Goal: Task Accomplishment & Management: Use online tool/utility

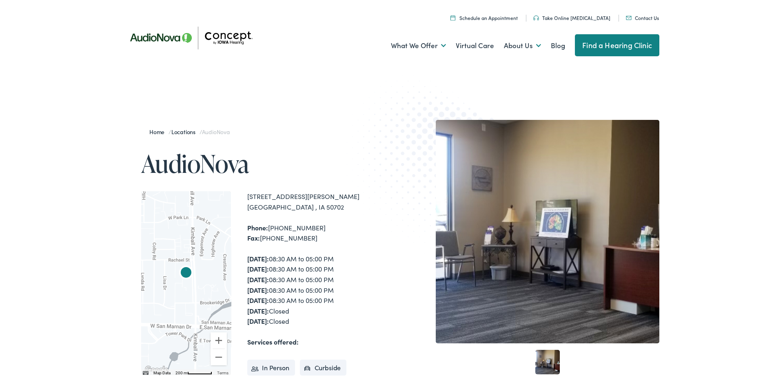
click at [577, 13] on link "Take Online [MEDICAL_DATA]" at bounding box center [571, 16] width 77 height 7
click at [564, 18] on link "Take Online [MEDICAL_DATA]" at bounding box center [571, 16] width 77 height 7
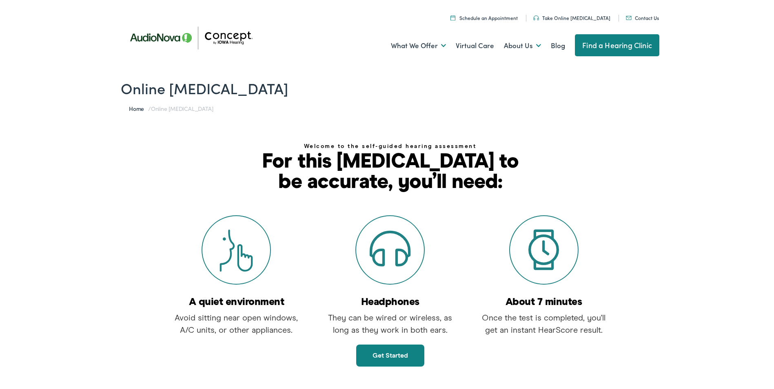
click at [390, 352] on link "Get started" at bounding box center [390, 354] width 68 height 22
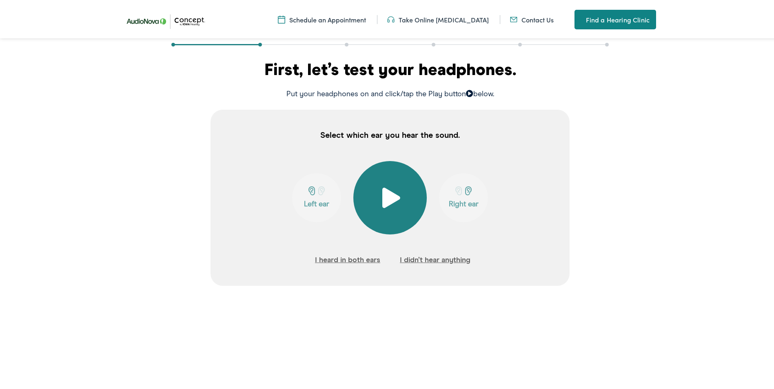
scroll to position [122, 0]
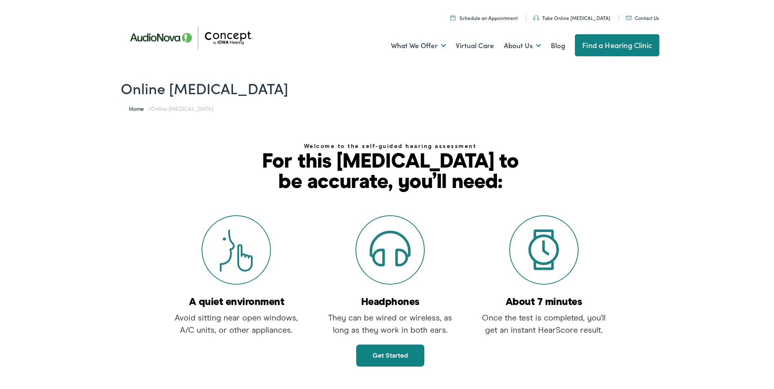
click at [387, 350] on link "Get started" at bounding box center [390, 354] width 68 height 22
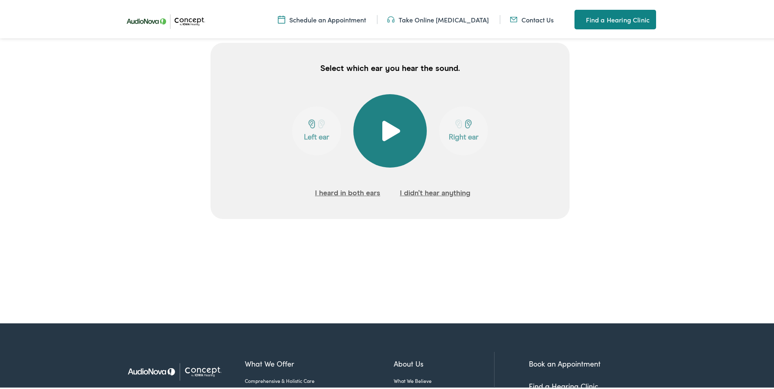
scroll to position [204, 0]
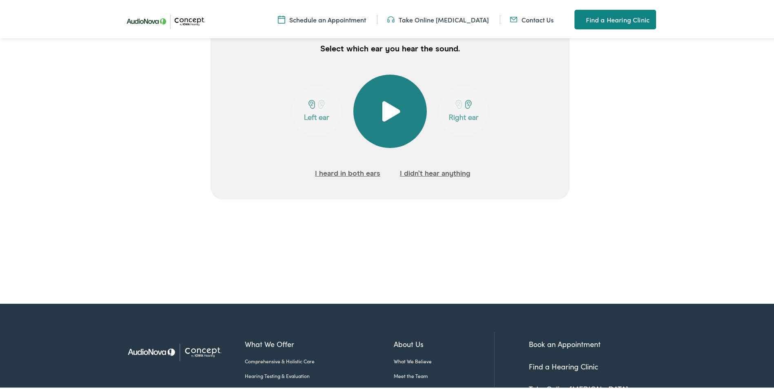
click at [400, 113] on button at bounding box center [389, 109] width 73 height 73
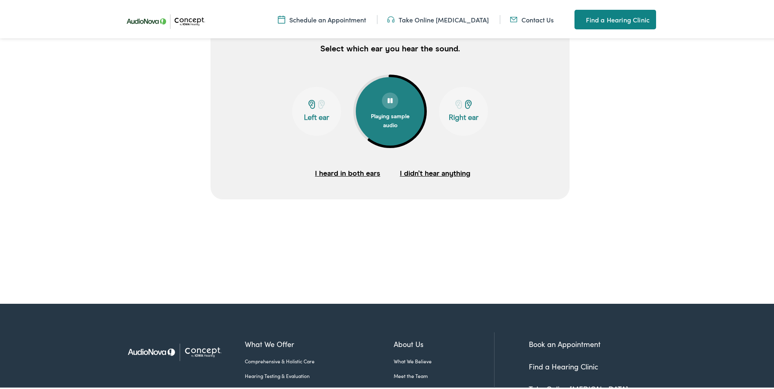
click at [334, 173] on button "I heard in both ears" at bounding box center [347, 172] width 65 height 12
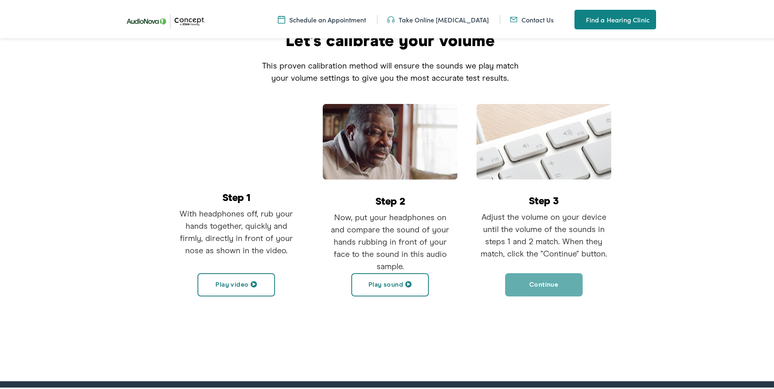
click at [394, 277] on button "Play sound" at bounding box center [389, 283] width 77 height 23
click at [538, 284] on button "Continue" at bounding box center [543, 283] width 77 height 23
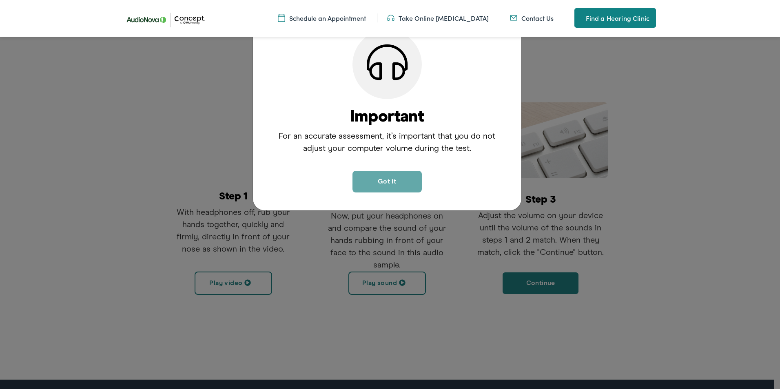
click at [394, 177] on button "Got it" at bounding box center [386, 182] width 69 height 22
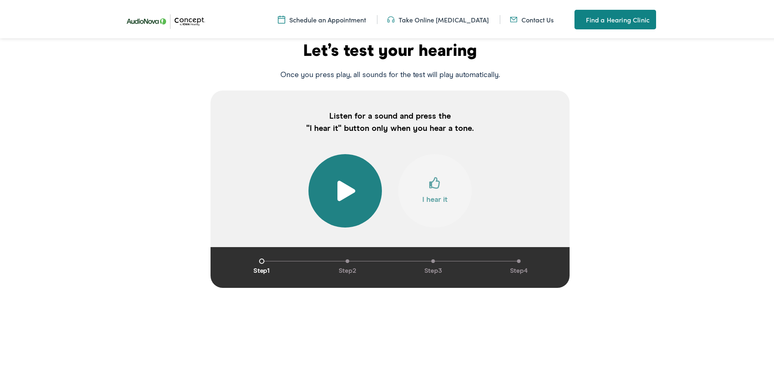
click at [344, 185] on span at bounding box center [345, 189] width 20 height 20
click at [430, 184] on span at bounding box center [434, 185] width 11 height 18
click at [434, 184] on span at bounding box center [434, 185] width 11 height 18
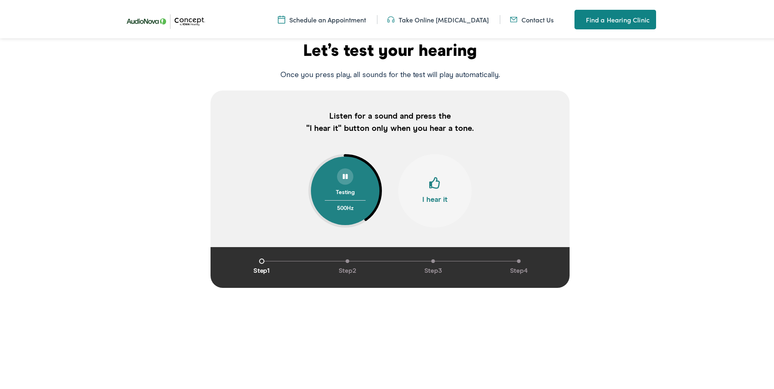
click at [434, 184] on span at bounding box center [434, 185] width 11 height 18
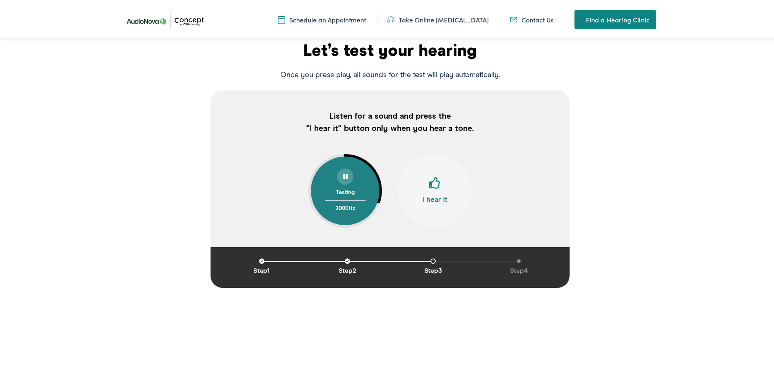
click at [434, 184] on span at bounding box center [434, 185] width 11 height 18
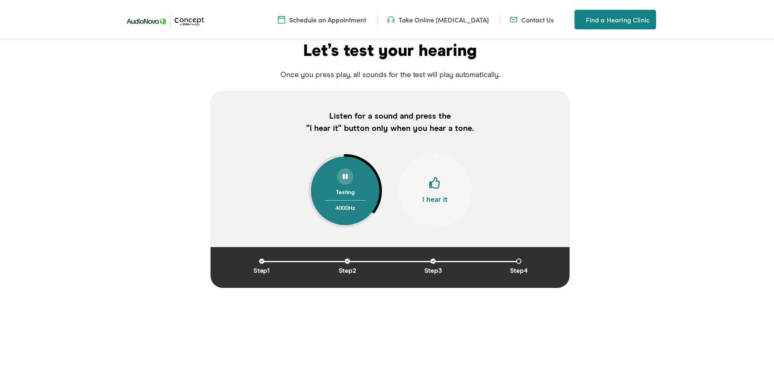
click at [434, 184] on span at bounding box center [434, 185] width 11 height 18
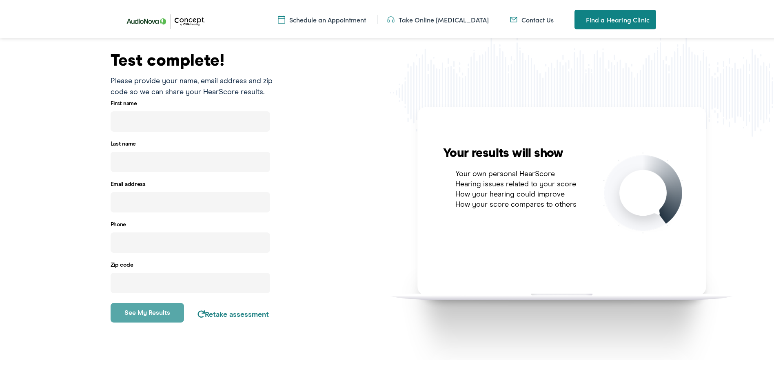
click at [153, 122] on input "text" at bounding box center [190, 120] width 159 height 20
type input "Maria"
type input "Drilling"
type input "maria.drilling@ipfiowa.com"
type input "(319) 334-0945"
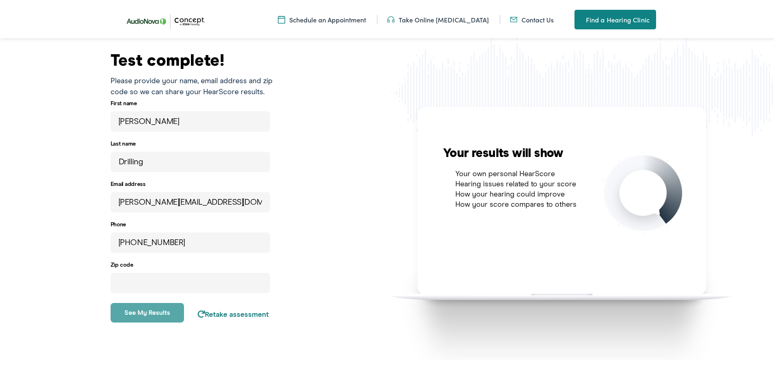
type input "50644"
click at [138, 310] on button "See my results" at bounding box center [148, 311] width 74 height 20
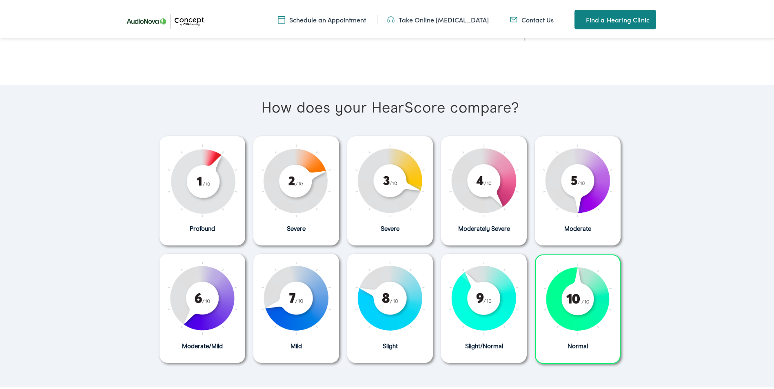
scroll to position [300, 0]
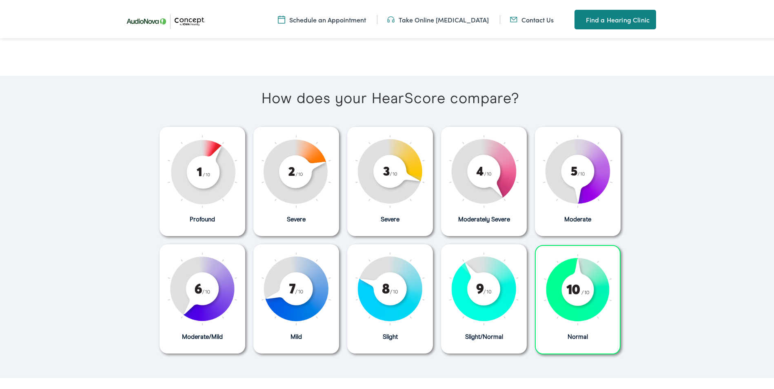
click at [192, 284] on img at bounding box center [202, 287] width 86 height 73
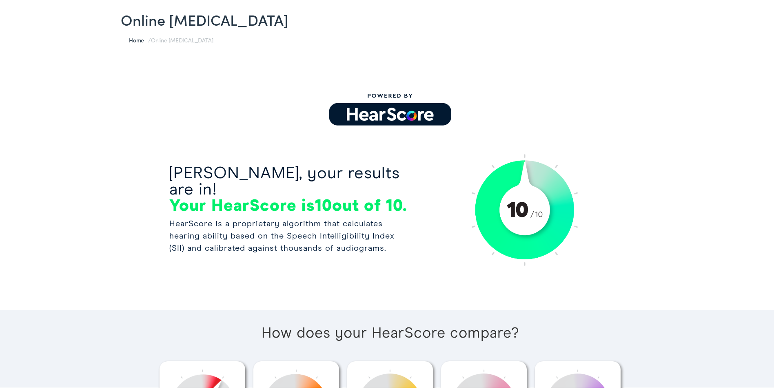
scroll to position [0, 0]
